Goal: Check status: Check status

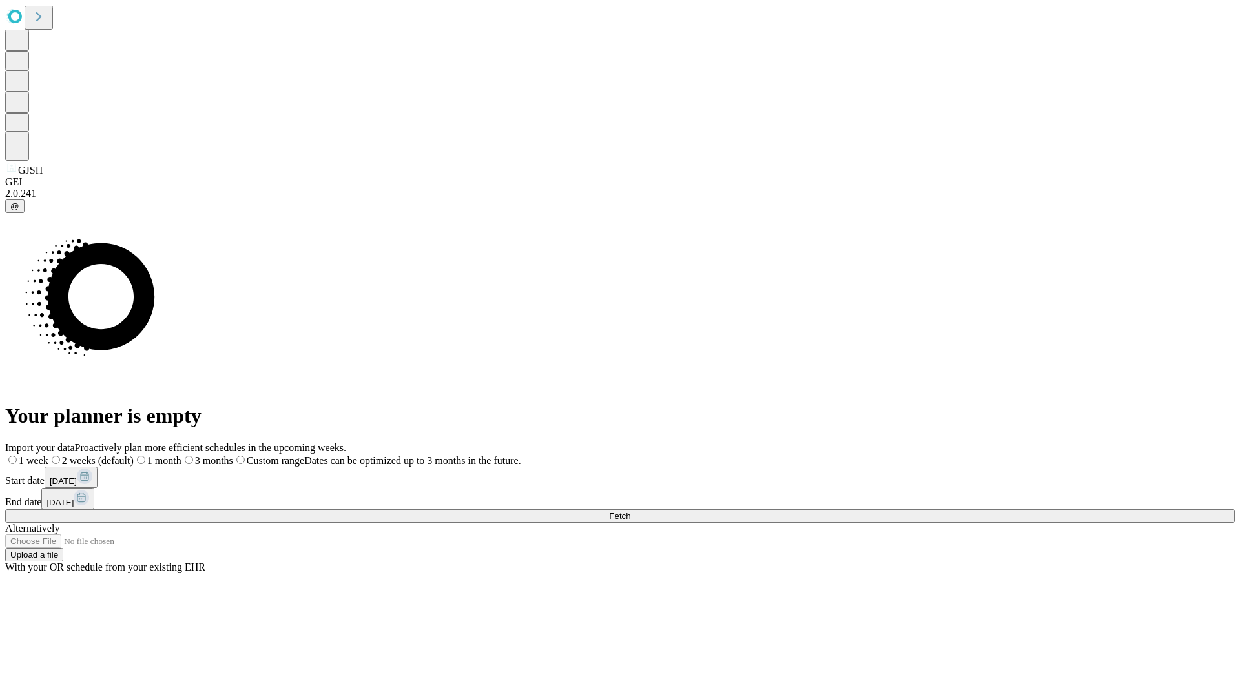
click at [630, 511] on span "Fetch" at bounding box center [619, 516] width 21 height 10
